Goal: Find contact information: Find contact information

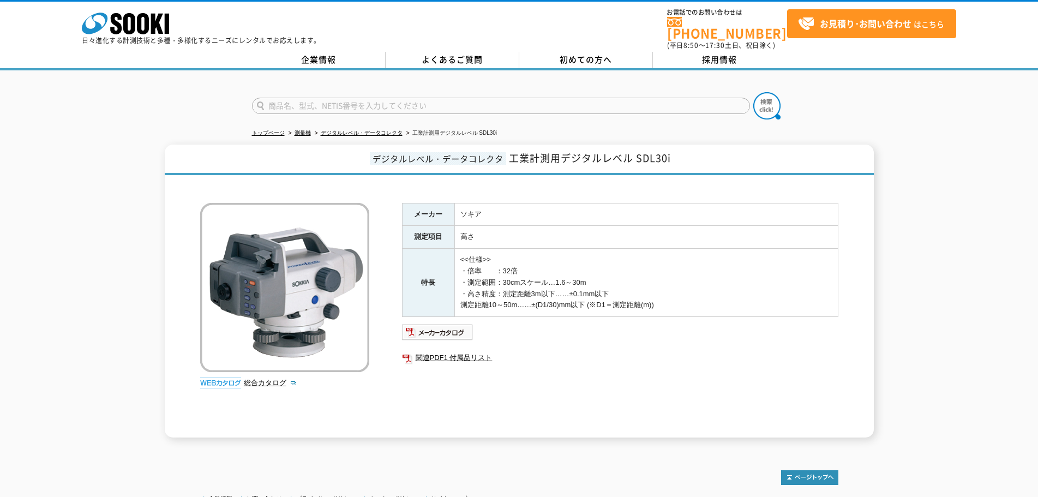
click at [57, 366] on div "デジタルレベル・データコレクタ 工業計測用デジタルレベル SDL30i 総合カタログ メーカー ソキア 測定項目 高さ 特長 <<仕様>> ・倍率　　：32倍…" at bounding box center [519, 291] width 1038 height 293
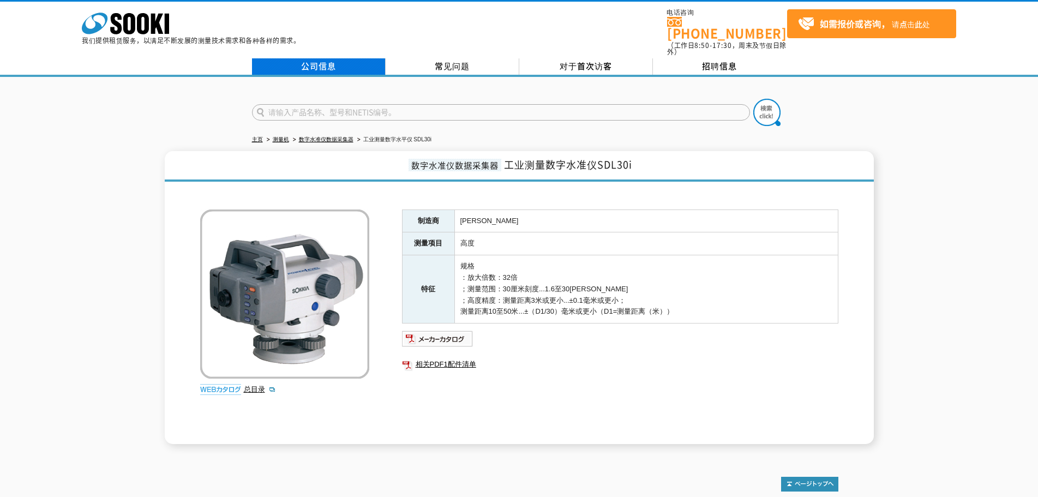
click at [325, 60] on font "公司信息" at bounding box center [318, 66] width 35 height 12
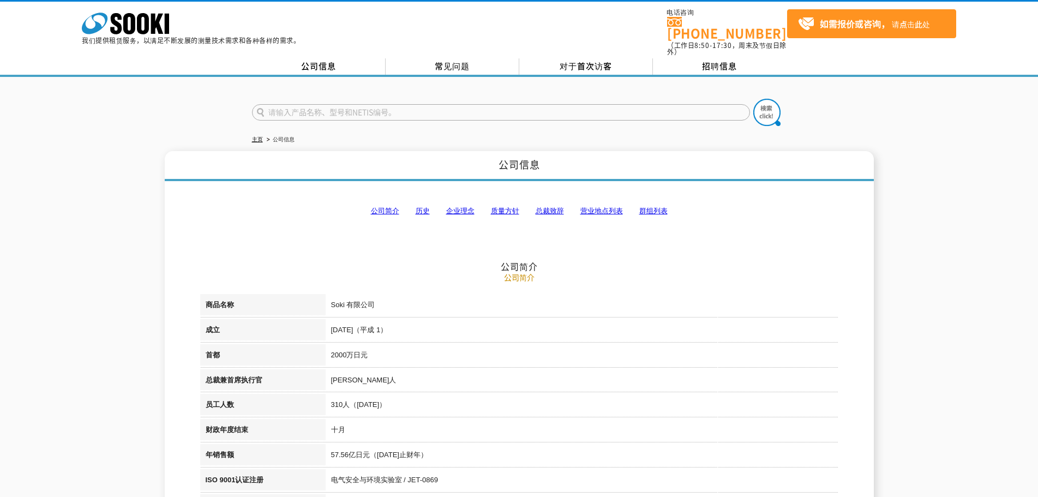
click at [596, 206] on li "营业地点列表" at bounding box center [602, 211] width 43 height 11
click at [603, 207] on font "营业地点列表" at bounding box center [602, 211] width 43 height 8
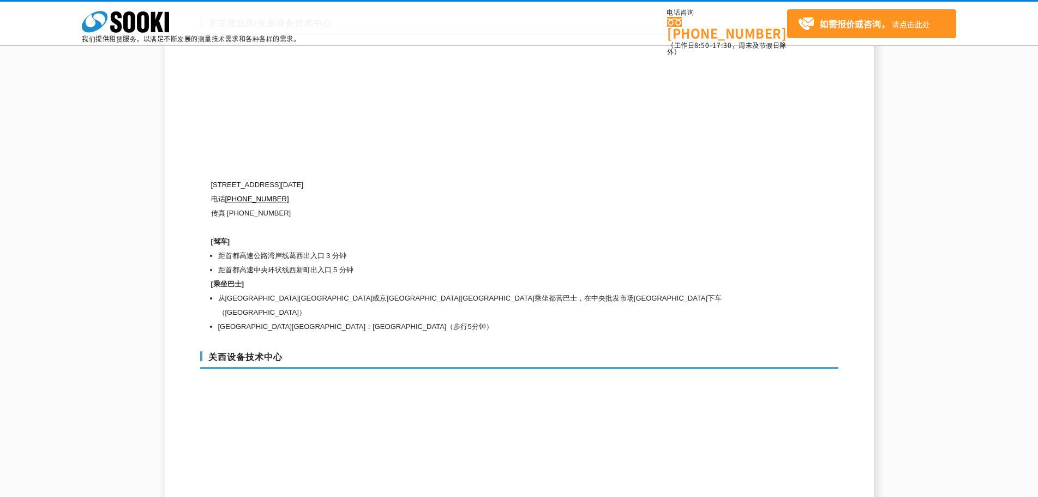
scroll to position [4860, 0]
